Goal: Task Accomplishment & Management: Manage account settings

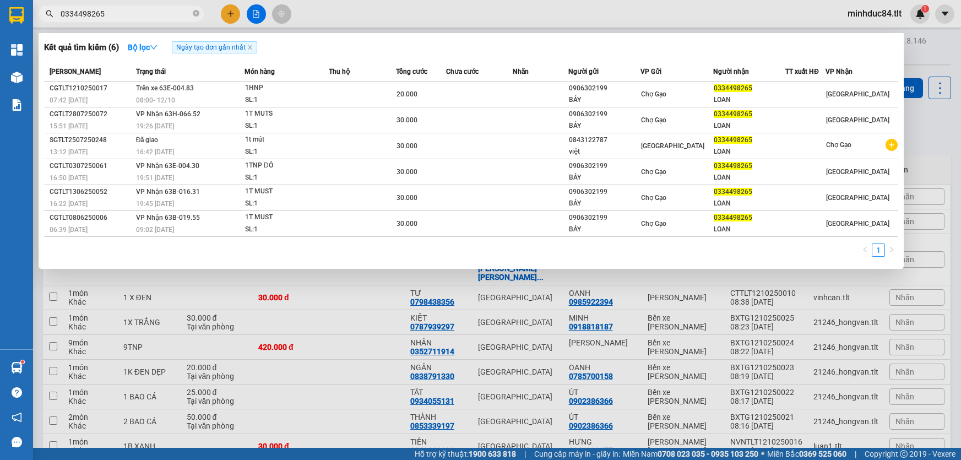
click at [122, 8] on input "0334498265" at bounding box center [126, 14] width 130 height 12
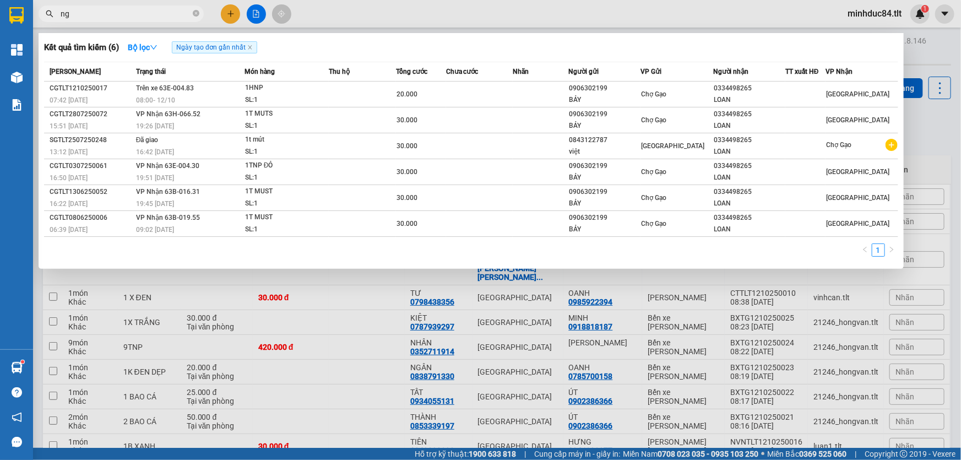
type input "n"
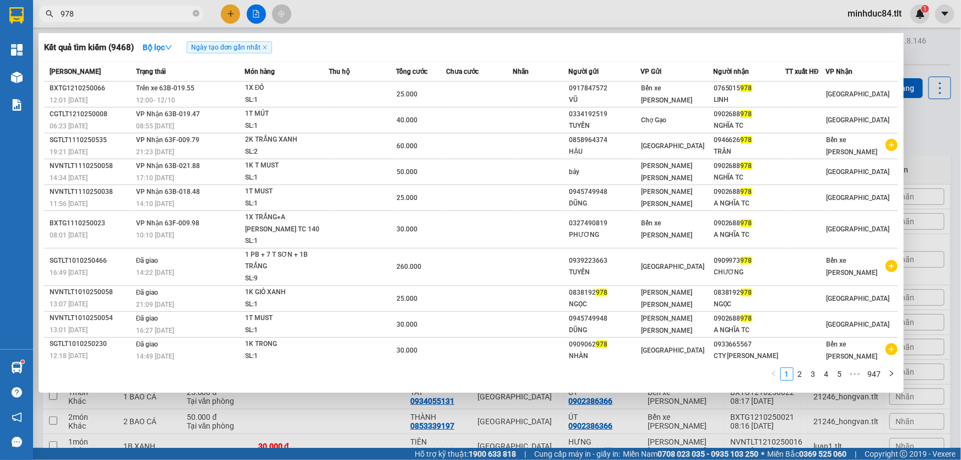
type input "978"
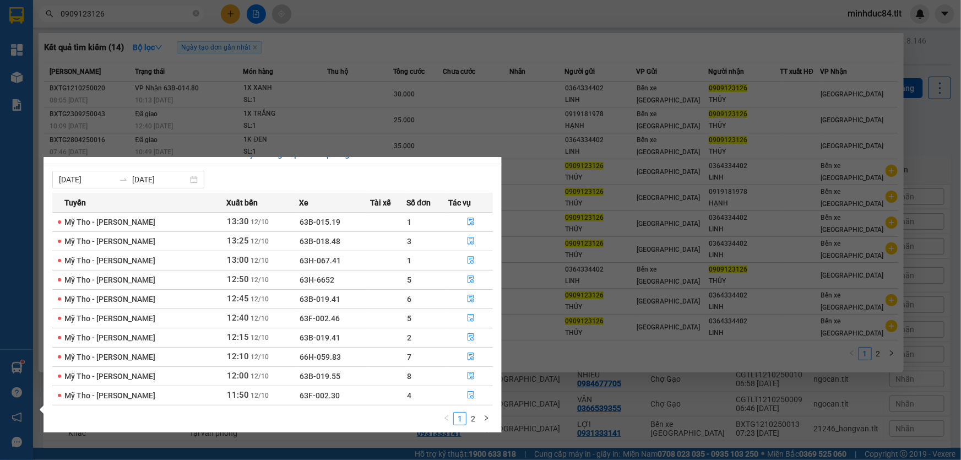
scroll to position [17, 0]
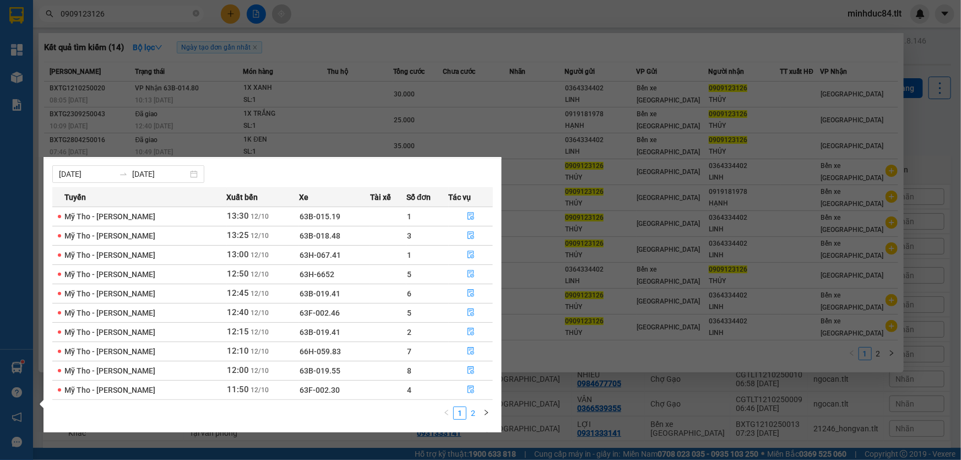
click at [473, 411] on link "2" at bounding box center [473, 413] width 12 height 12
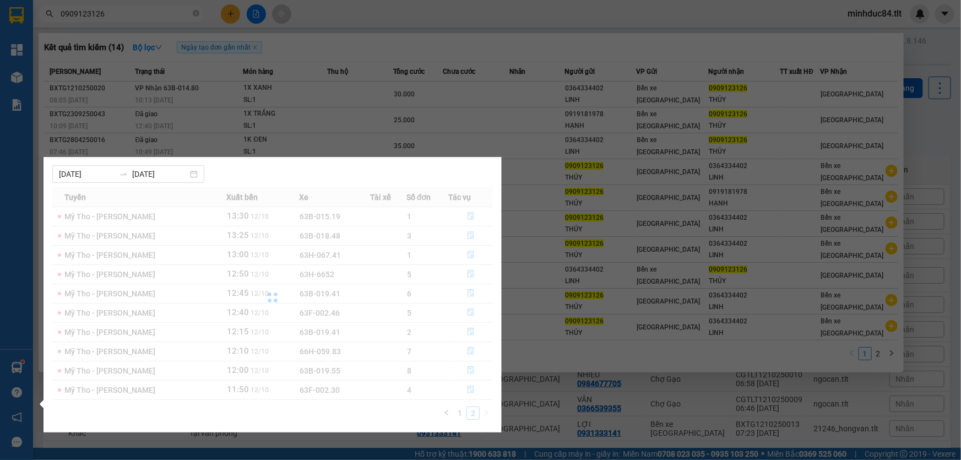
scroll to position [0, 0]
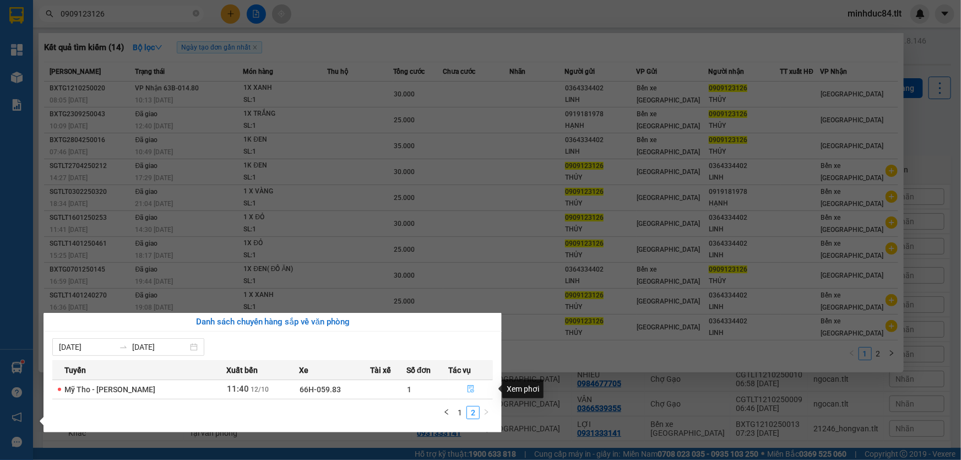
click at [463, 380] on button "button" at bounding box center [471, 389] width 44 height 18
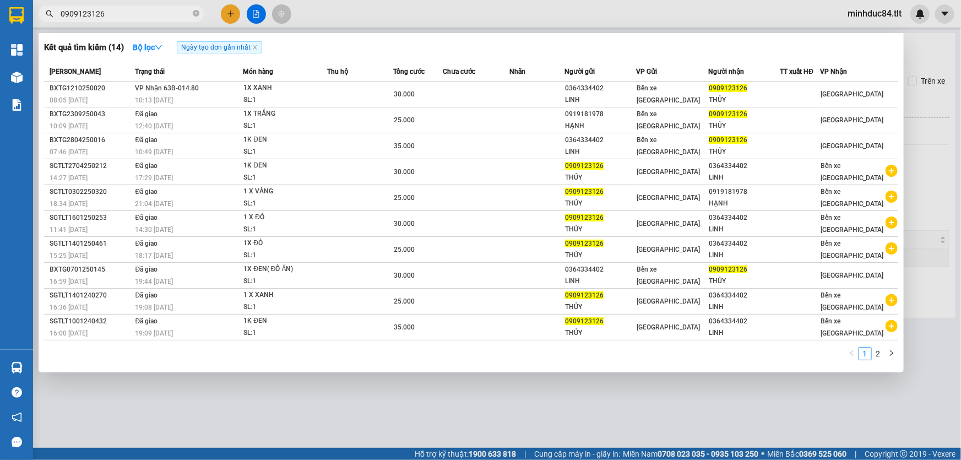
click at [493, 435] on div at bounding box center [480, 230] width 961 height 460
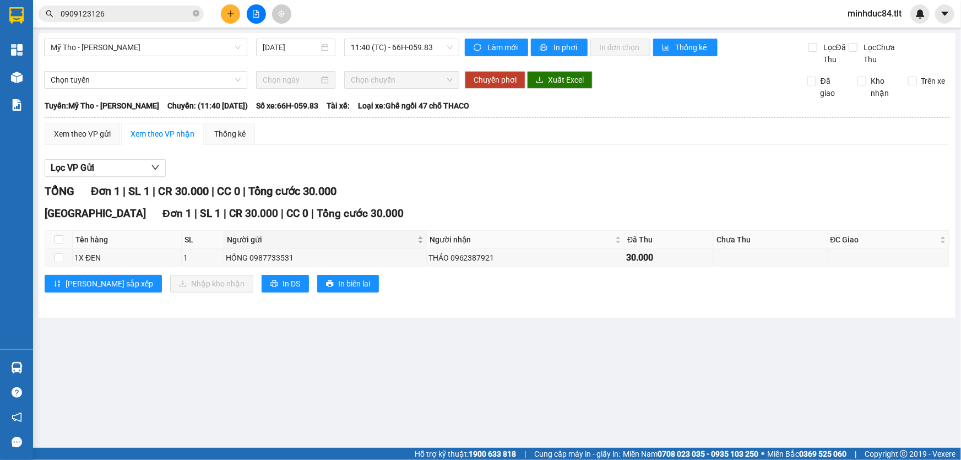
drag, startPoint x: 789, startPoint y: 275, endPoint x: 308, endPoint y: 240, distance: 482.6
click at [789, 275] on div "Lưu sắp xếp Nhập kho nhận In DS In biên lai" at bounding box center [497, 284] width 905 height 18
click at [58, 241] on input "checkbox" at bounding box center [59, 239] width 9 height 9
checkbox input "true"
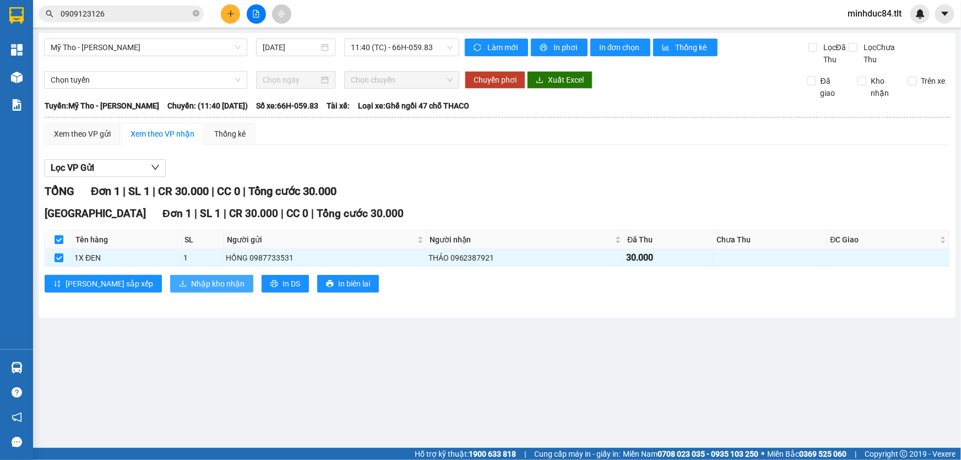
click at [191, 287] on span "Nhập kho nhận" at bounding box center [217, 284] width 53 height 12
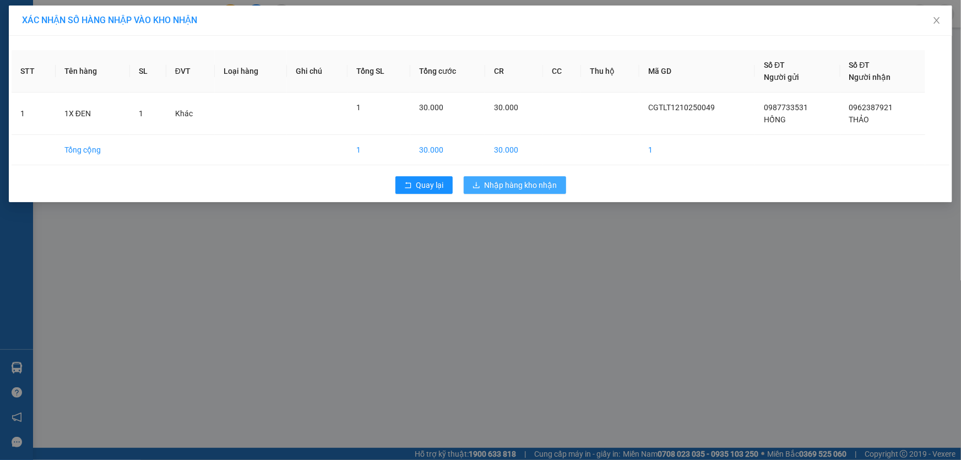
click at [507, 185] on span "Nhập hàng kho nhận" at bounding box center [521, 185] width 73 height 12
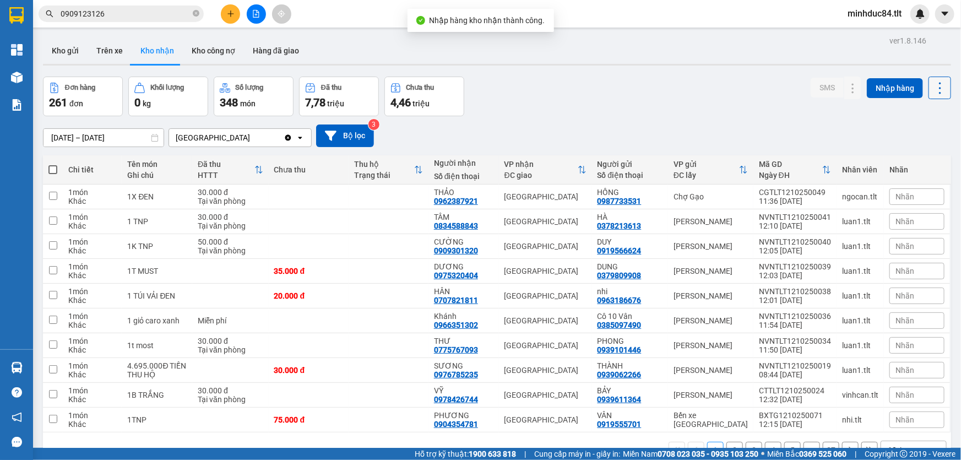
click at [934, 88] on icon at bounding box center [939, 87] width 15 height 15
click at [909, 139] on span "Làm mới" at bounding box center [917, 137] width 30 height 11
click at [75, 55] on button "Kho gửi" at bounding box center [65, 50] width 45 height 26
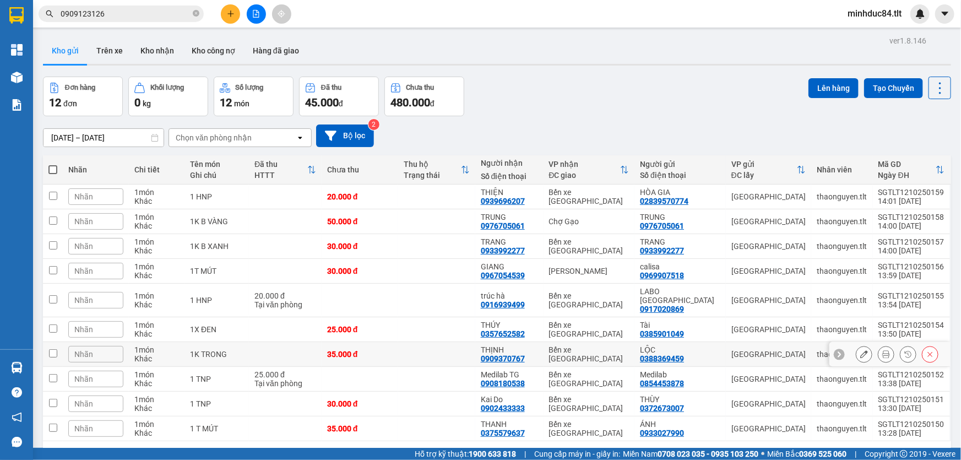
scroll to position [50, 0]
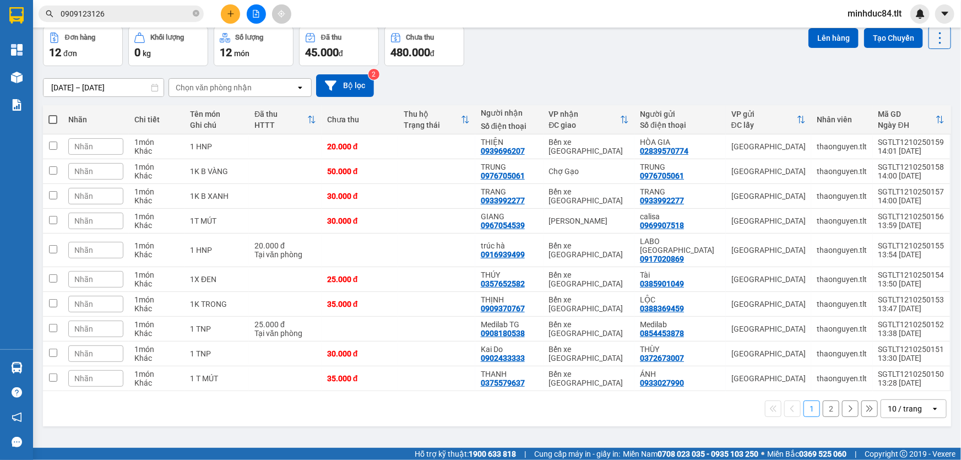
click at [899, 403] on div "10 / trang" at bounding box center [905, 408] width 34 height 11
click at [899, 369] on span "100 / trang" at bounding box center [902, 374] width 40 height 11
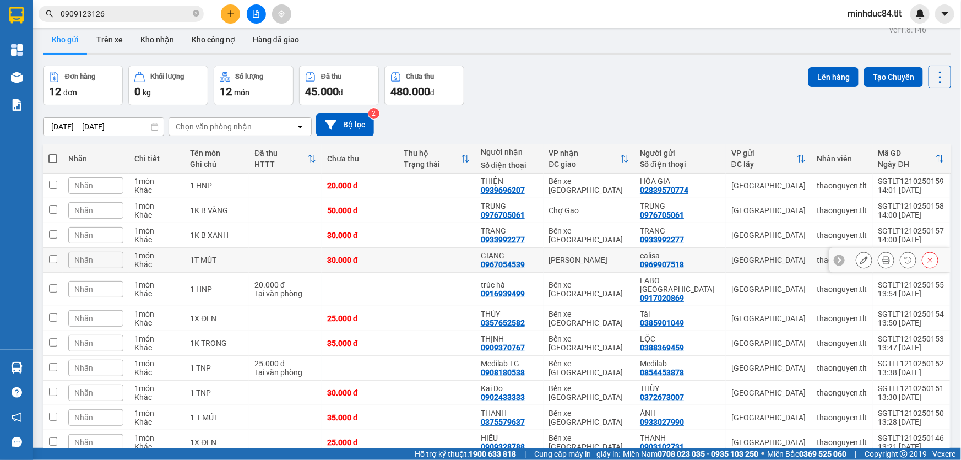
scroll to position [0, 0]
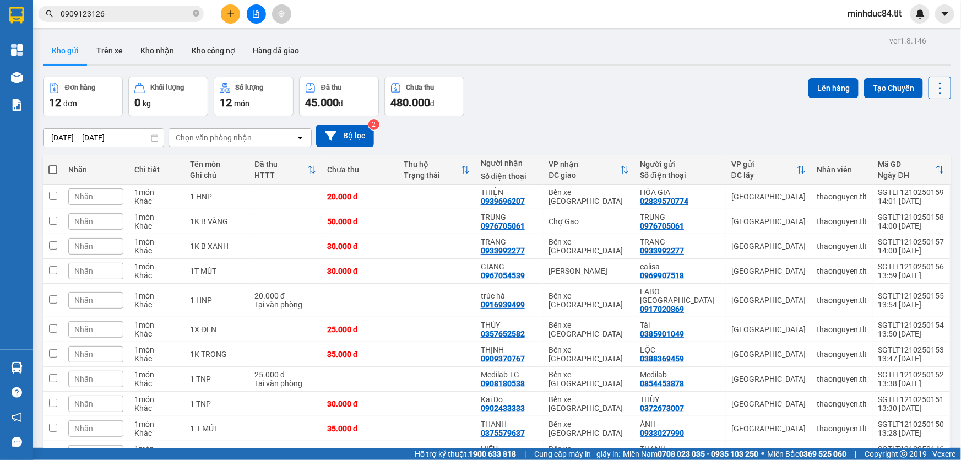
click at [934, 83] on icon at bounding box center [939, 87] width 15 height 15
click at [917, 156] on span "Làm mới" at bounding box center [917, 156] width 30 height 11
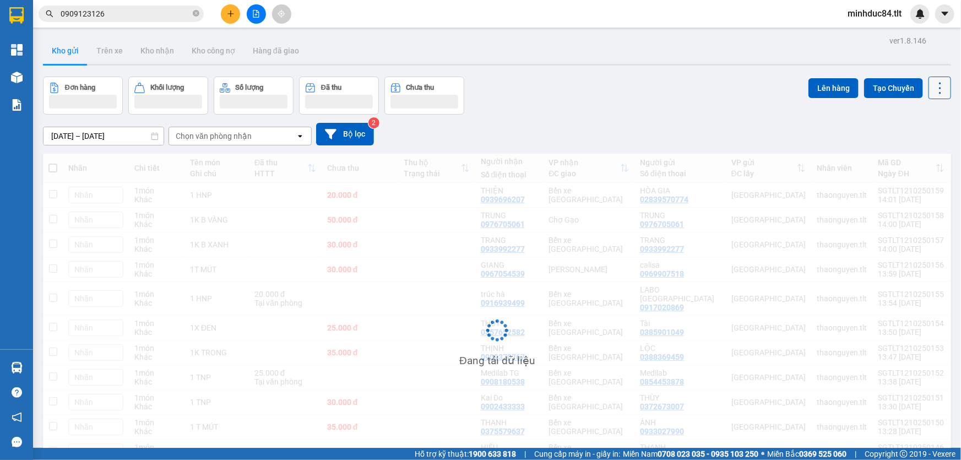
click at [932, 85] on icon at bounding box center [939, 87] width 15 height 15
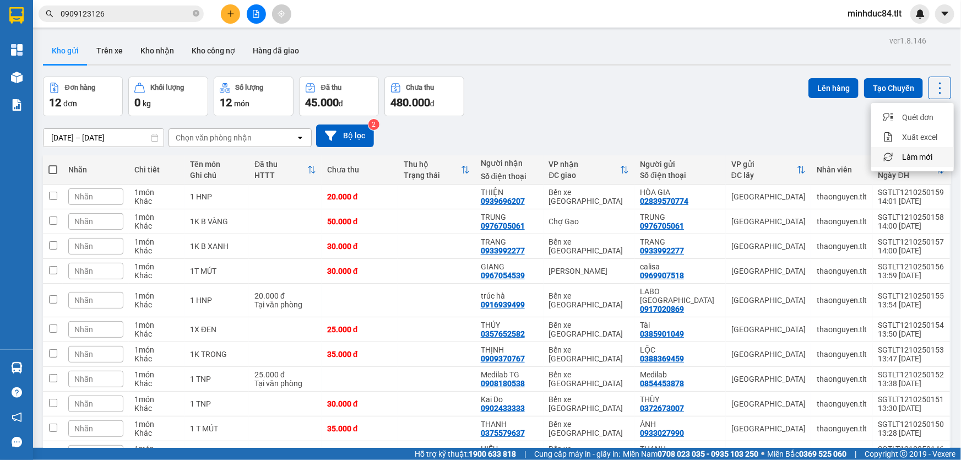
click at [909, 153] on span "Làm mới" at bounding box center [917, 156] width 30 height 11
click at [932, 93] on icon at bounding box center [939, 87] width 15 height 15
click at [904, 153] on span "Làm mới" at bounding box center [917, 156] width 30 height 11
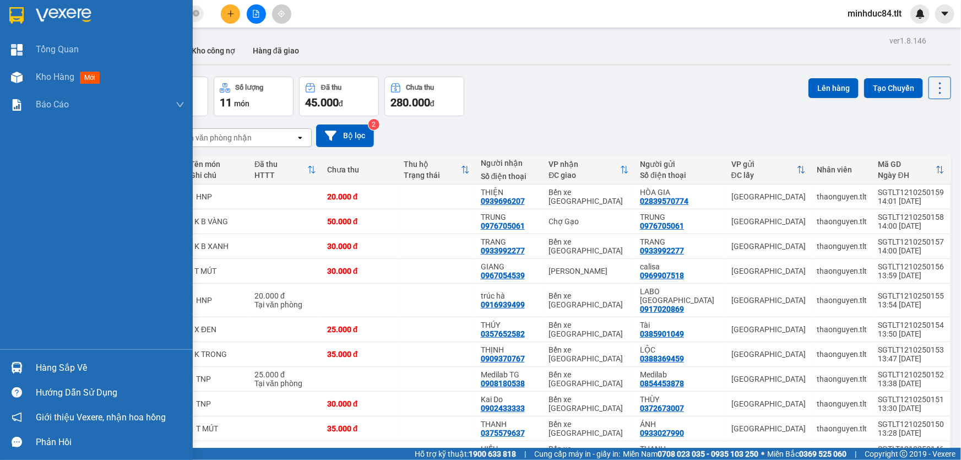
click at [15, 356] on div "Hàng sắp về" at bounding box center [96, 367] width 193 height 25
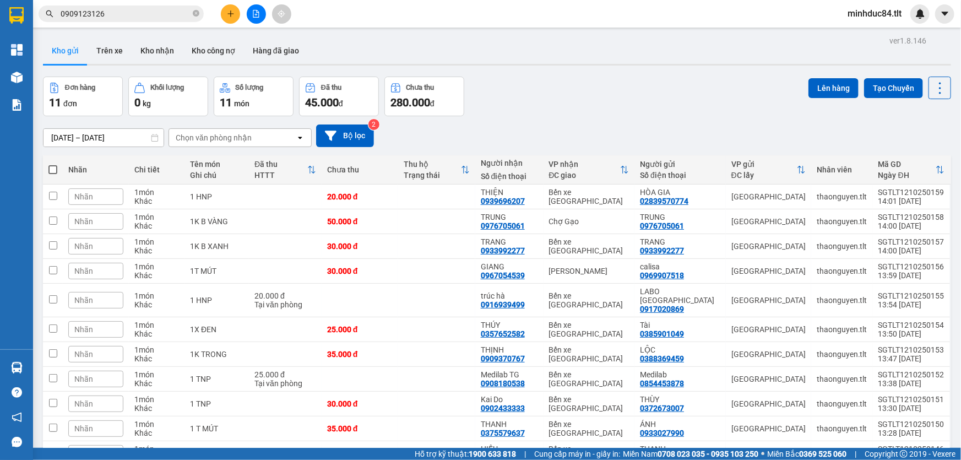
click at [550, 70] on section "Kết quả tìm kiếm ( 14 ) Bộ lọc Ngày tạo đơn gần nhất Mã ĐH Trạng thái Món hàng …" at bounding box center [480, 230] width 961 height 460
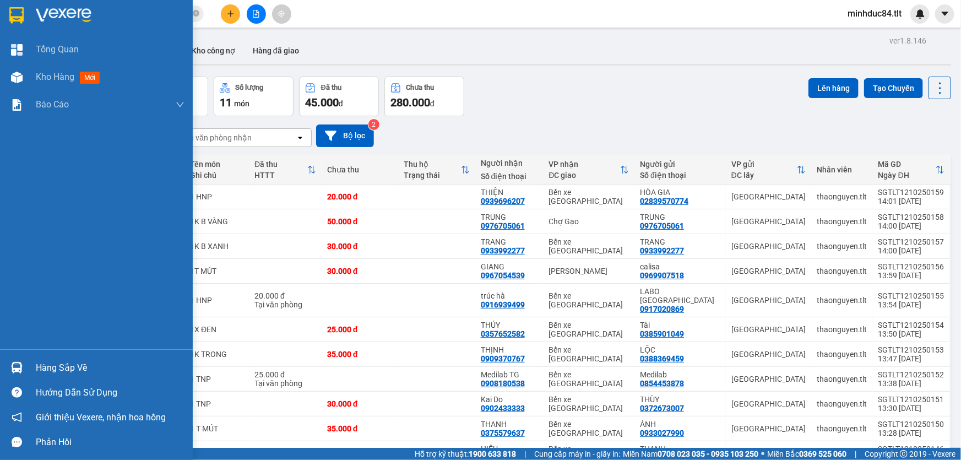
click at [32, 361] on div "Hàng sắp về" at bounding box center [96, 367] width 193 height 25
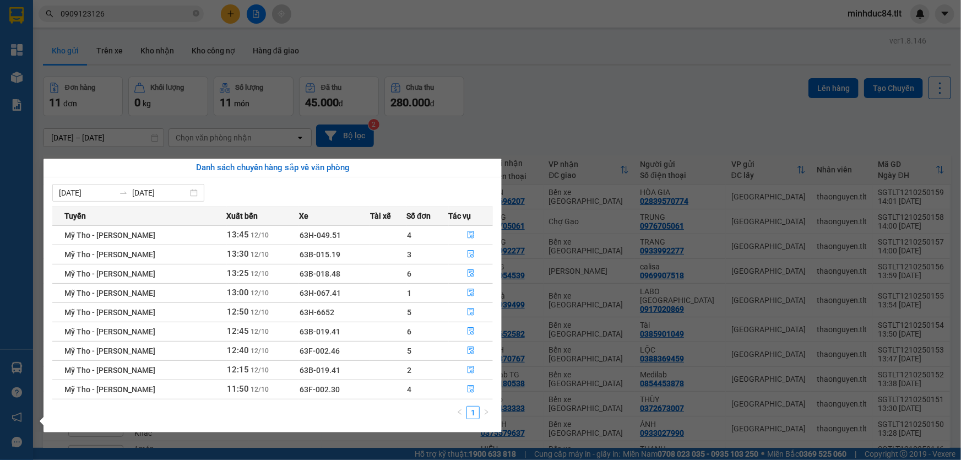
drag, startPoint x: 564, startPoint y: 116, endPoint x: 539, endPoint y: 109, distance: 26.7
click at [565, 116] on section "Kết quả tìm kiếm ( 14 ) Bộ lọc Ngày tạo đơn gần nhất Mã ĐH Trạng thái Món hàng …" at bounding box center [480, 230] width 961 height 460
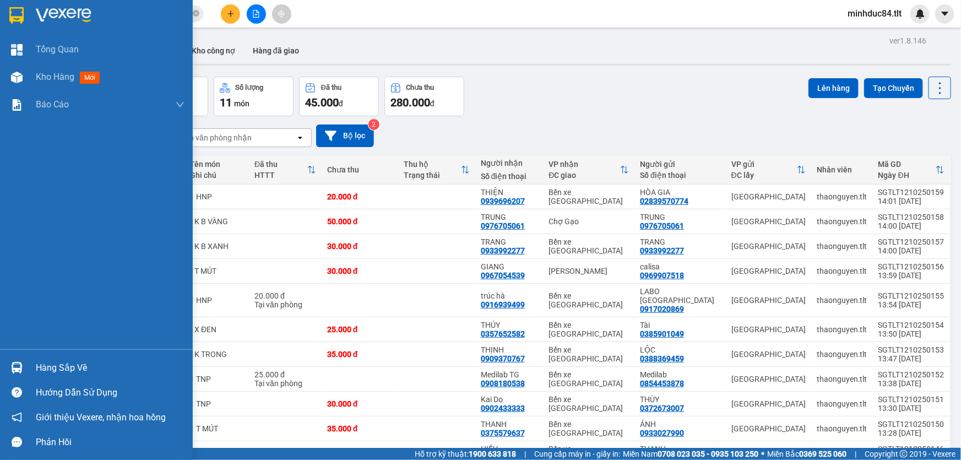
click at [42, 366] on div "Hàng sắp về" at bounding box center [110, 368] width 149 height 17
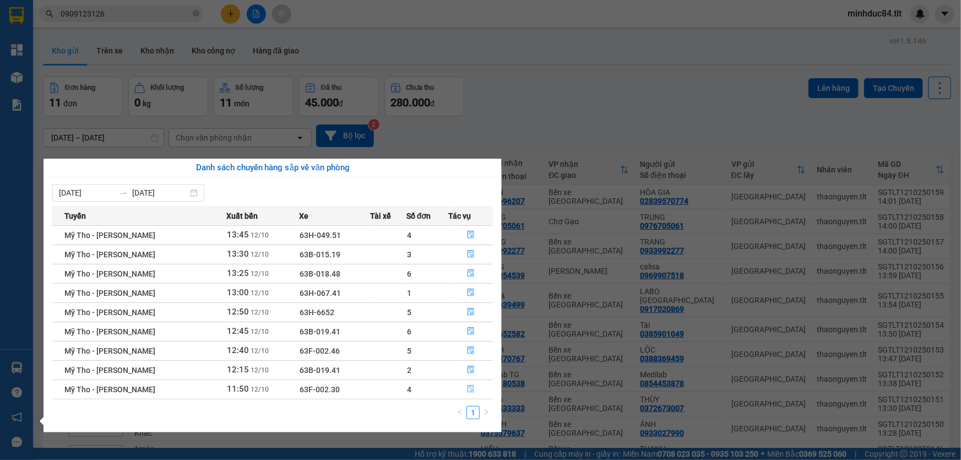
click at [468, 393] on button "button" at bounding box center [471, 389] width 44 height 18
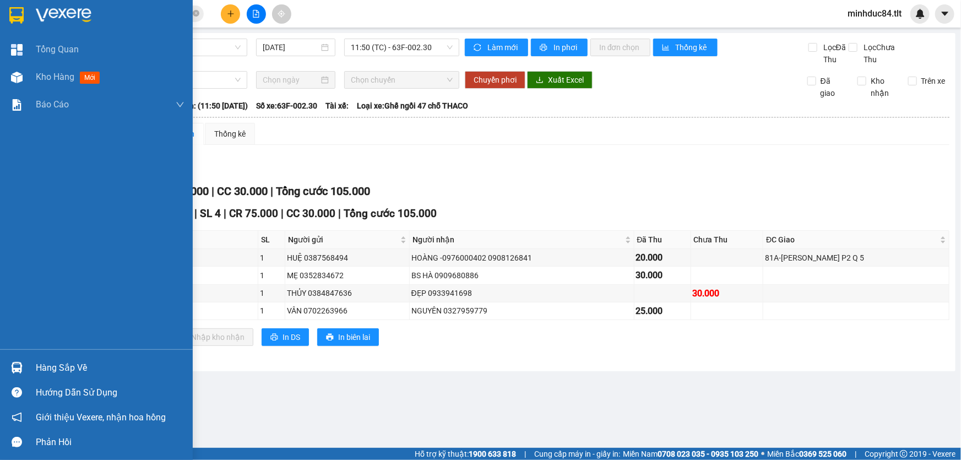
click at [28, 358] on div "Hàng sắp về" at bounding box center [96, 367] width 193 height 25
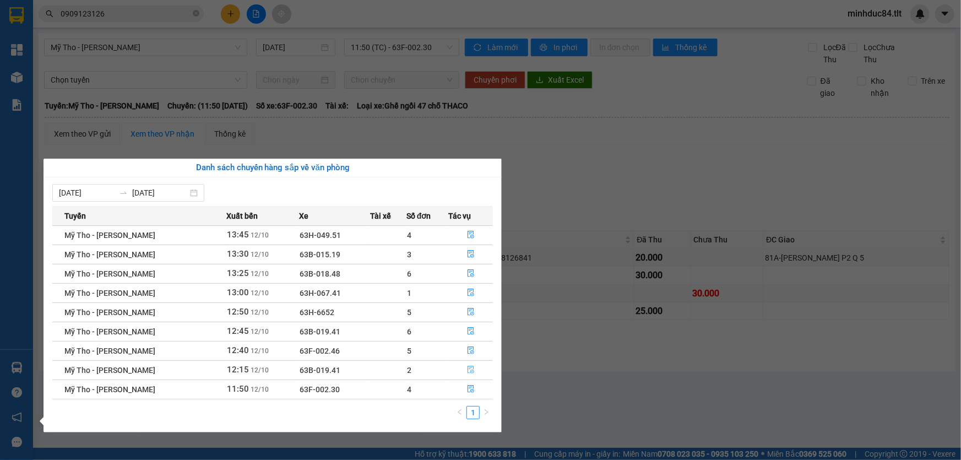
click at [465, 375] on button "button" at bounding box center [471, 370] width 44 height 18
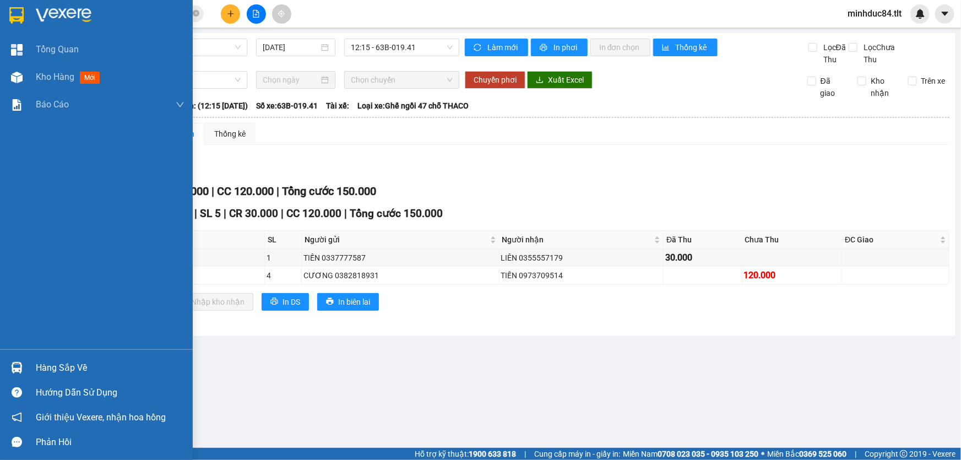
click at [42, 358] on div "Hàng sắp về" at bounding box center [96, 367] width 193 height 25
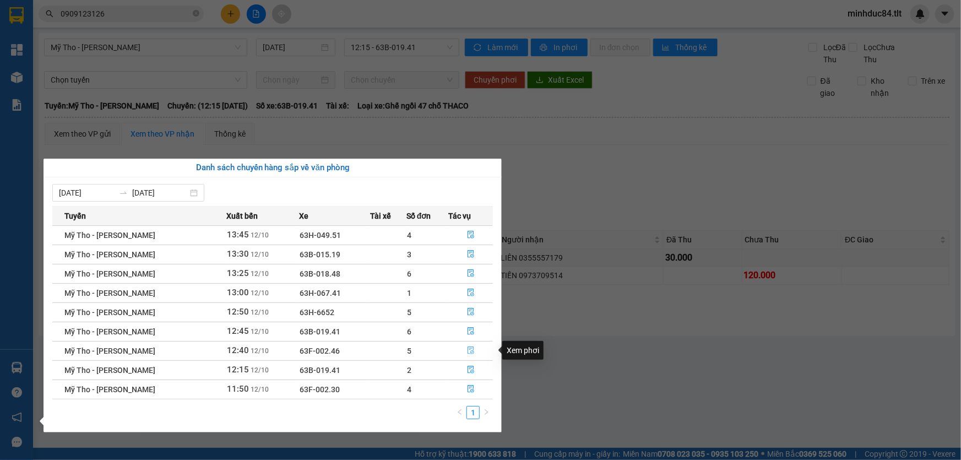
click at [472, 349] on icon "file-done" at bounding box center [471, 350] width 8 height 8
click at [474, 329] on button "button" at bounding box center [471, 332] width 44 height 18
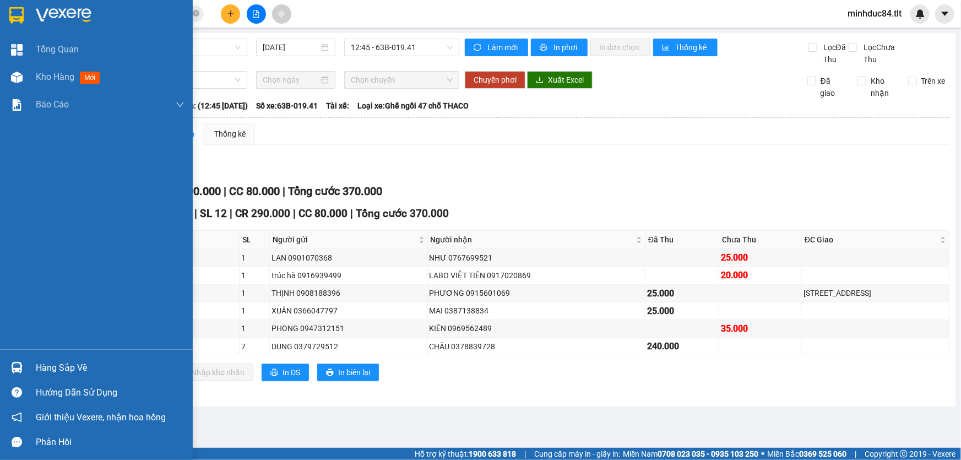
click at [44, 357] on div "Hàng sắp về" at bounding box center [96, 367] width 193 height 25
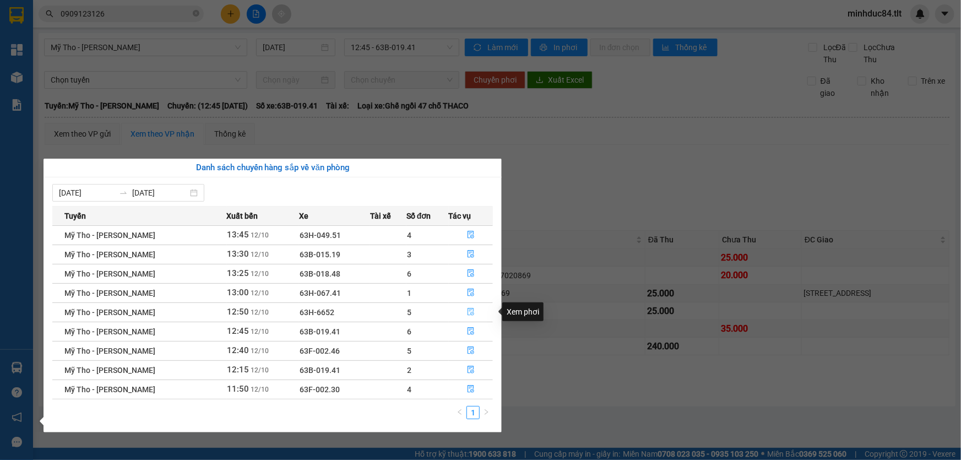
click at [475, 304] on button "button" at bounding box center [471, 312] width 44 height 18
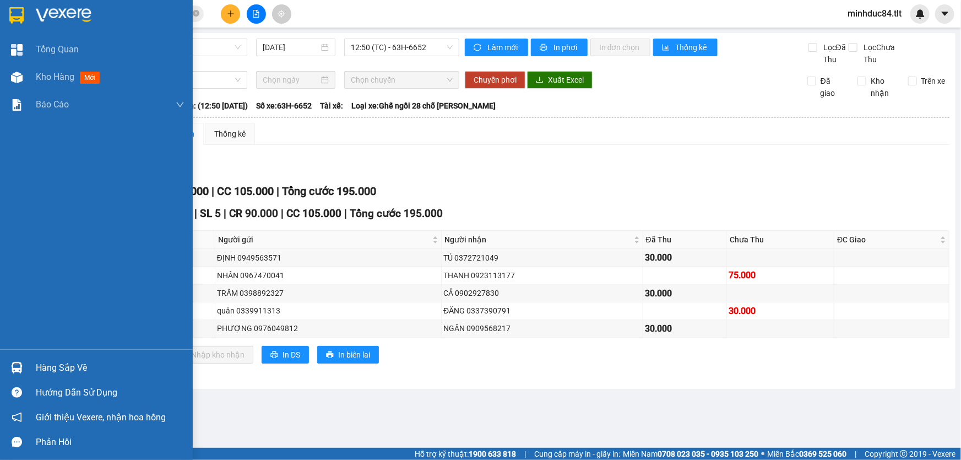
drag, startPoint x: 37, startPoint y: 363, endPoint x: 66, endPoint y: 359, distance: 29.5
click at [37, 363] on div "Hàng sắp về" at bounding box center [110, 368] width 149 height 17
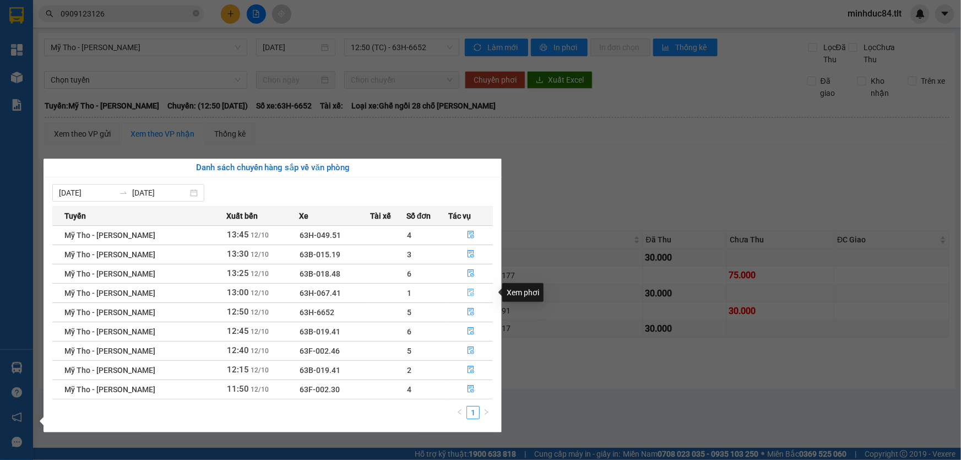
click at [469, 292] on icon "file-done" at bounding box center [471, 293] width 8 height 8
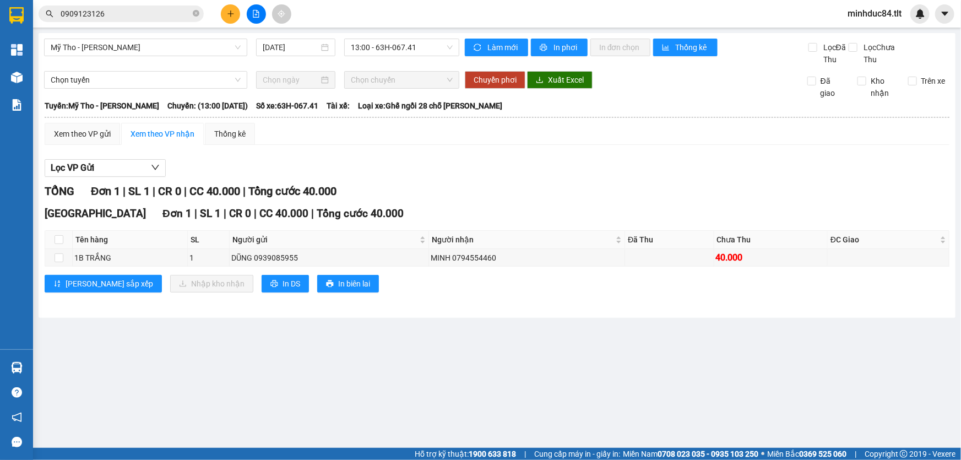
click at [23, 362] on div at bounding box center [16, 367] width 19 height 19
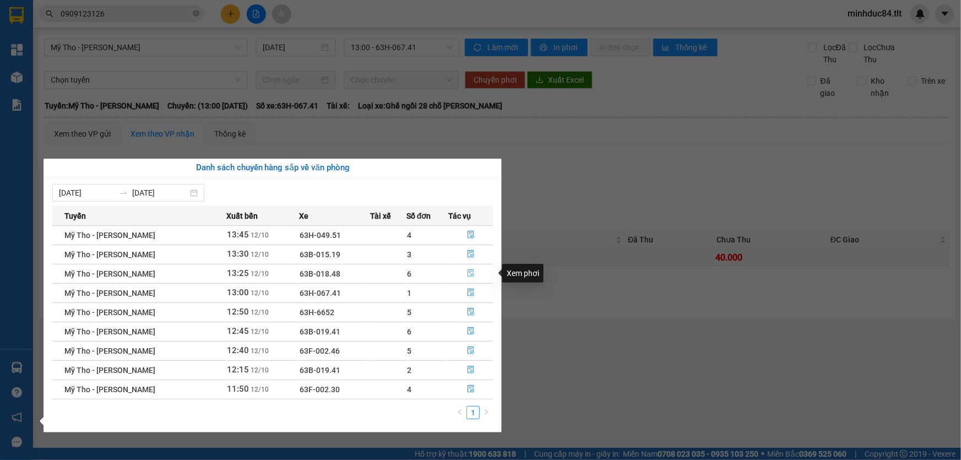
click at [468, 269] on icon "file-done" at bounding box center [471, 273] width 8 height 8
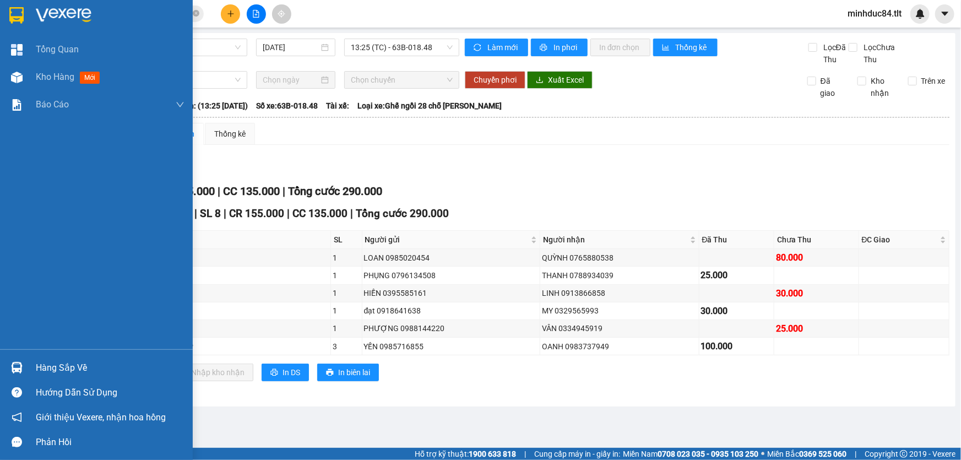
click at [21, 360] on div at bounding box center [16, 367] width 19 height 19
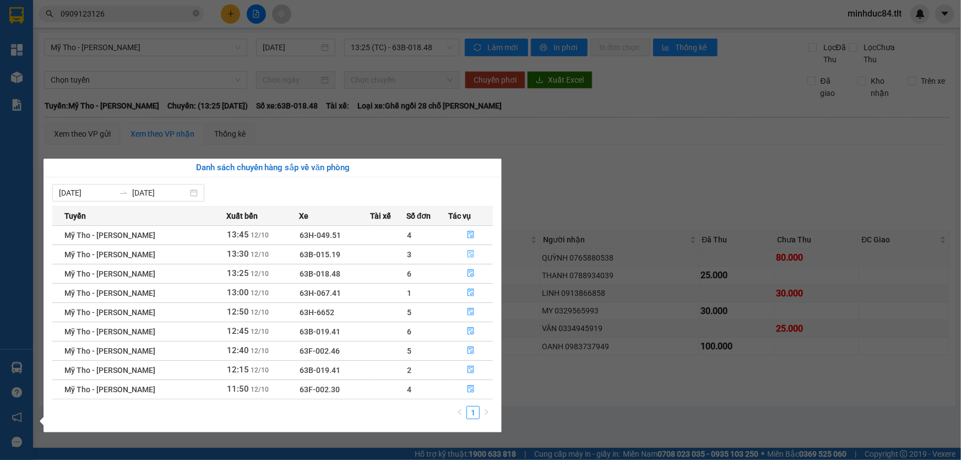
click at [462, 249] on button "button" at bounding box center [471, 255] width 44 height 18
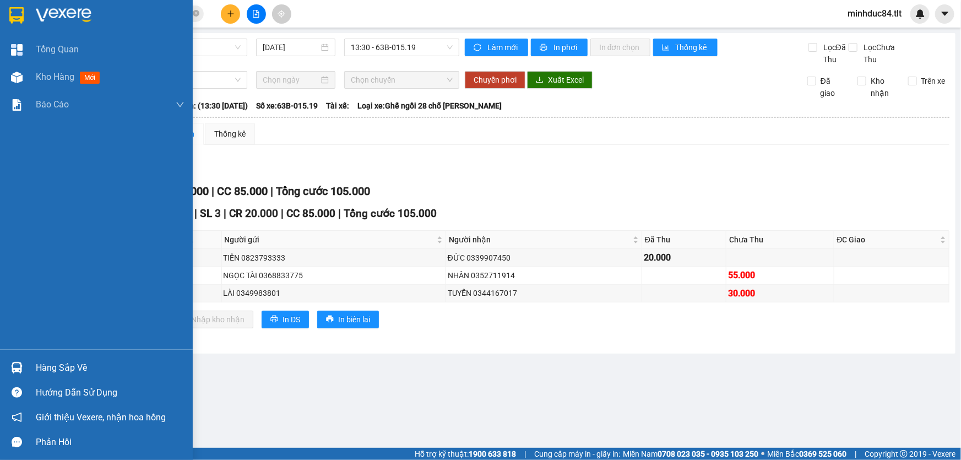
click at [67, 356] on div "Hàng sắp về" at bounding box center [96, 367] width 193 height 25
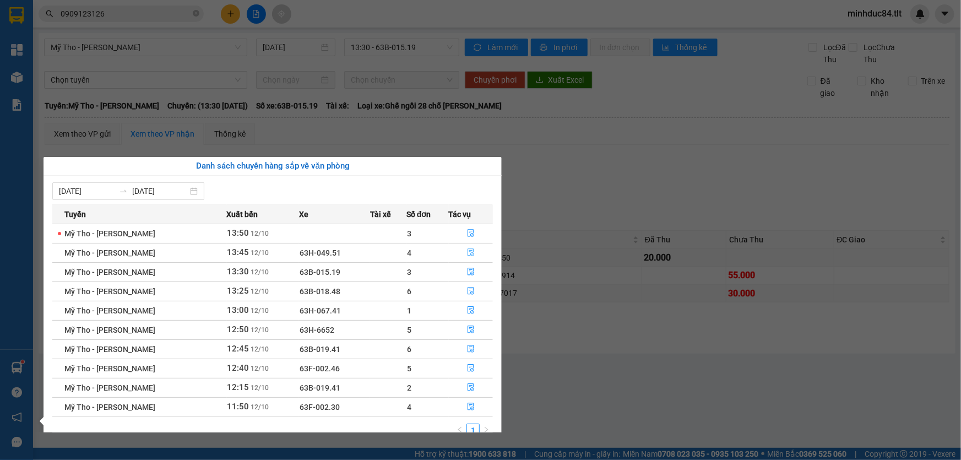
click at [472, 249] on icon "file-done" at bounding box center [471, 252] width 8 height 8
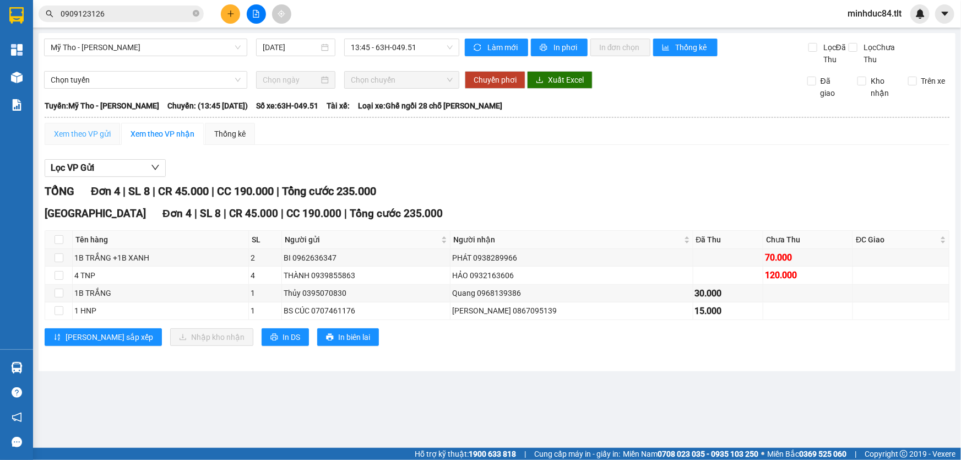
click at [97, 123] on div "Xem theo VP gửi" at bounding box center [82, 134] width 75 height 22
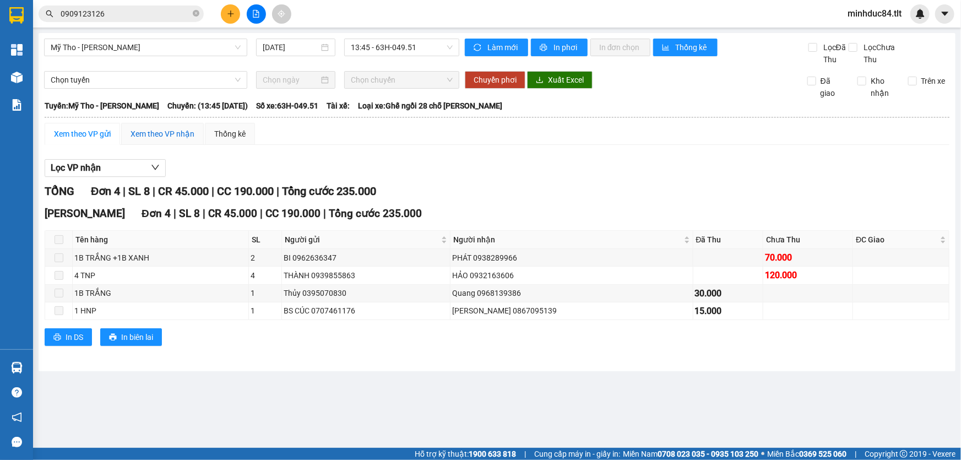
click at [156, 132] on div "Xem theo VP nhận" at bounding box center [163, 134] width 64 height 12
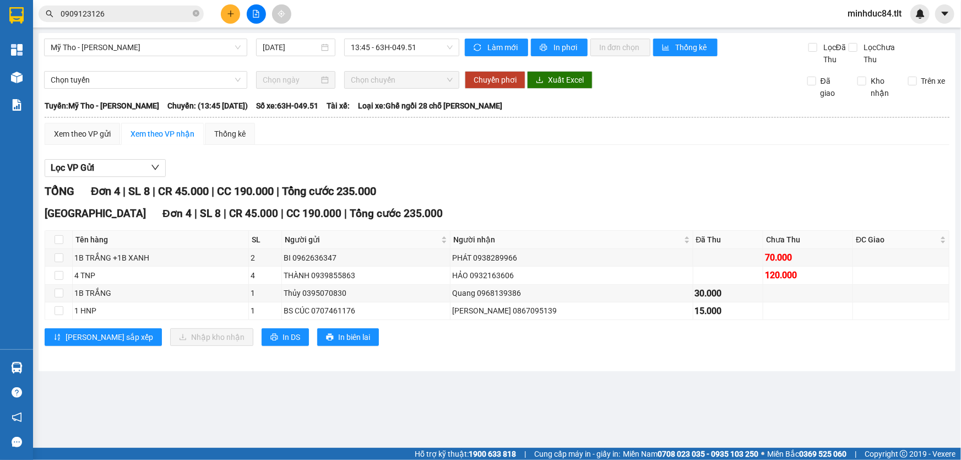
click at [21, 68] on div at bounding box center [16, 77] width 19 height 19
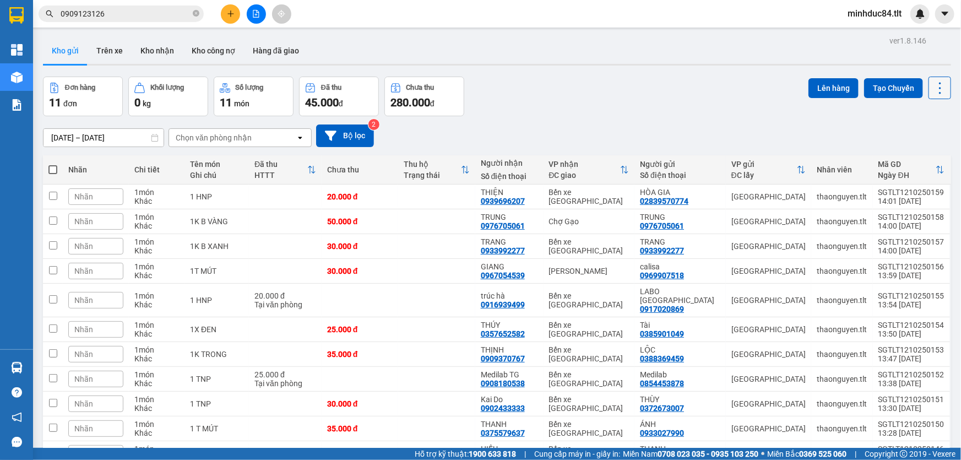
click at [933, 86] on icon at bounding box center [939, 87] width 15 height 15
click at [907, 154] on span "Làm mới" at bounding box center [917, 156] width 30 height 11
